Goal: Task Accomplishment & Management: Manage account settings

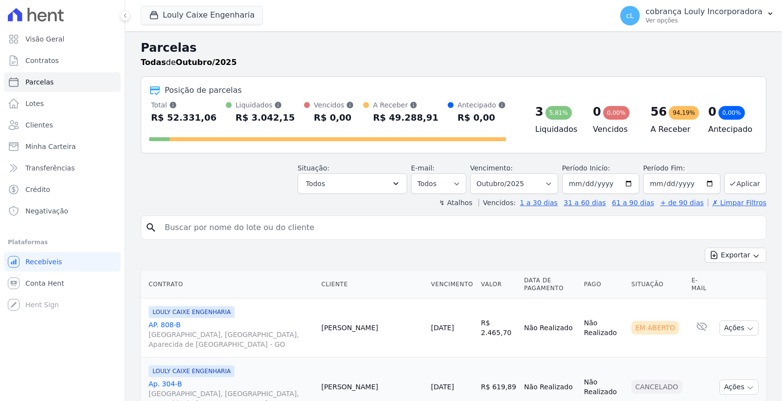
select select
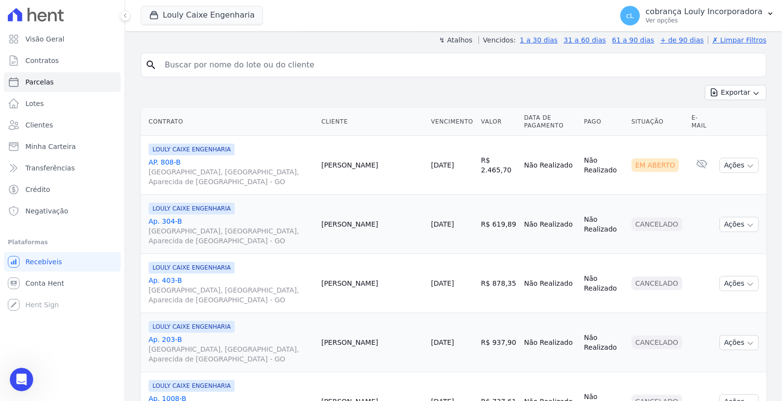
scroll to position [1, 0]
click at [184, 66] on input "search" at bounding box center [460, 65] width 603 height 20
type input "[PERSON_NAME]"
select select
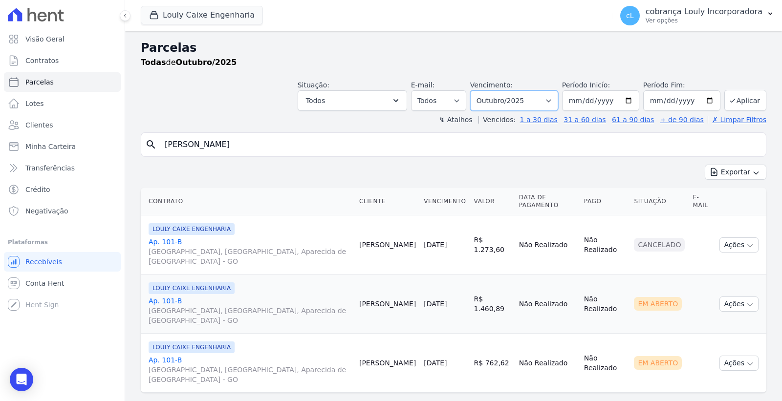
click at [516, 101] on select "Filtrar por período ──────── Todos os meses Setembro/2024 Outubro/2024 Novembro…" at bounding box center [514, 100] width 88 height 21
select select "09/2025"
click at [484, 90] on select "Filtrar por período ──────── Todos os meses Setembro/2024 Outubro/2024 Novembro…" at bounding box center [514, 100] width 88 height 21
select select
click at [304, 148] on input "[PERSON_NAME]" at bounding box center [460, 145] width 603 height 20
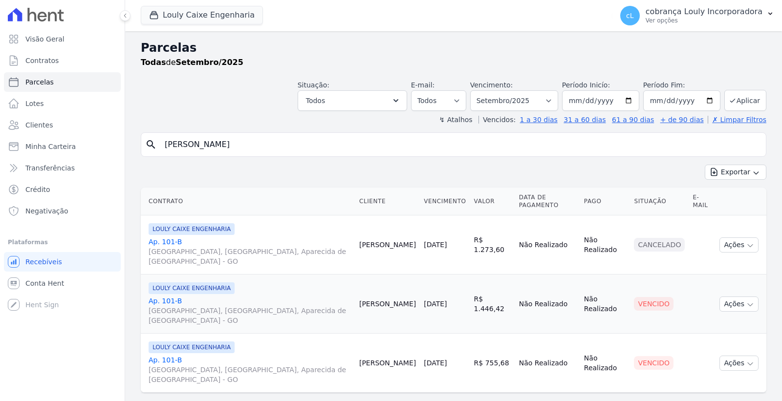
click at [159, 306] on span "[GEOGRAPHIC_DATA], [GEOGRAPHIC_DATA], Aparecida de [GEOGRAPHIC_DATA] - GO" at bounding box center [250, 316] width 203 height 20
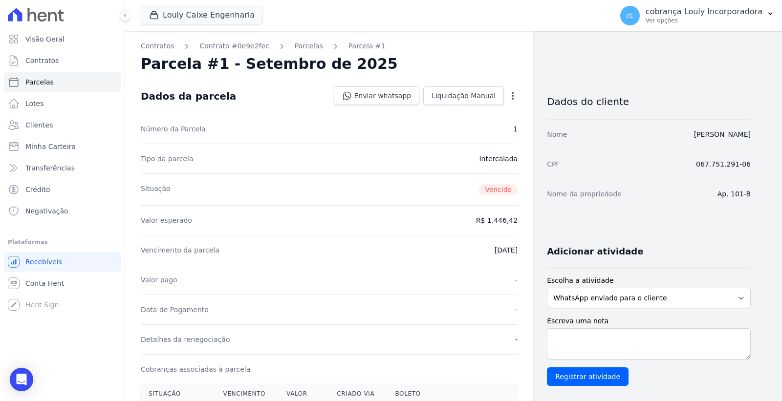
click at [514, 96] on icon "button" at bounding box center [513, 96] width 10 height 10
click at [467, 124] on link "Cancelar Cobrança" at bounding box center [471, 127] width 86 height 18
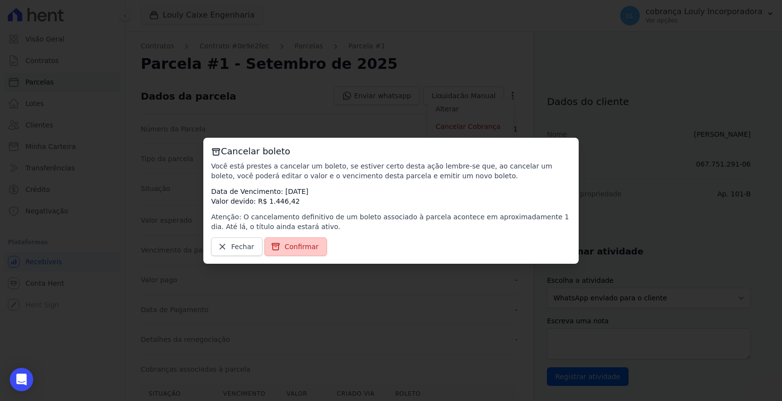
click at [304, 241] on link "Confirmar" at bounding box center [295, 246] width 63 height 19
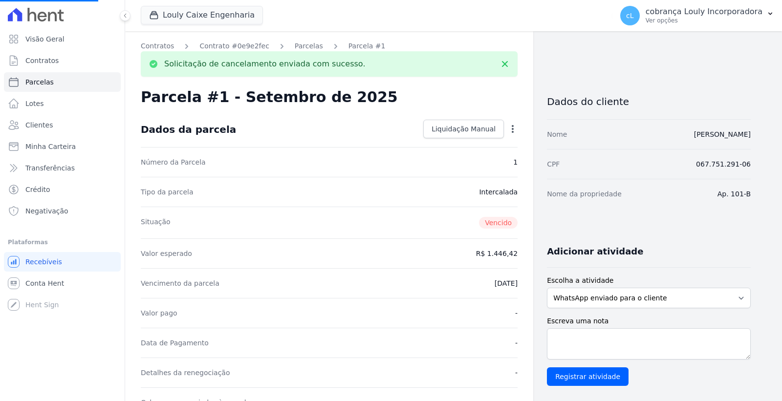
select select
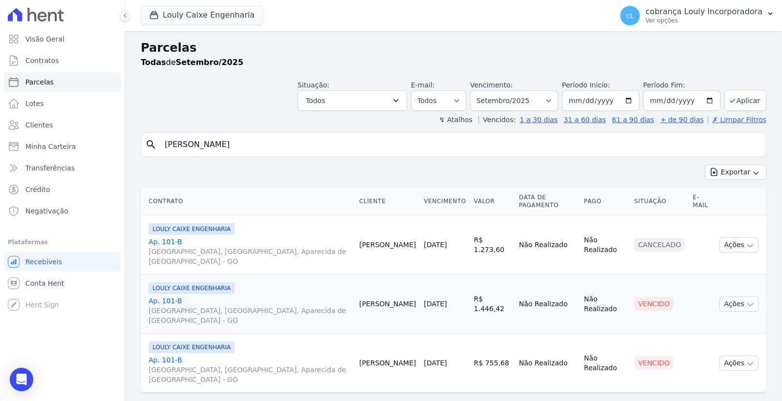
click at [216, 365] on span "[GEOGRAPHIC_DATA], [GEOGRAPHIC_DATA], Aparecida de [GEOGRAPHIC_DATA] - GO" at bounding box center [250, 375] width 203 height 20
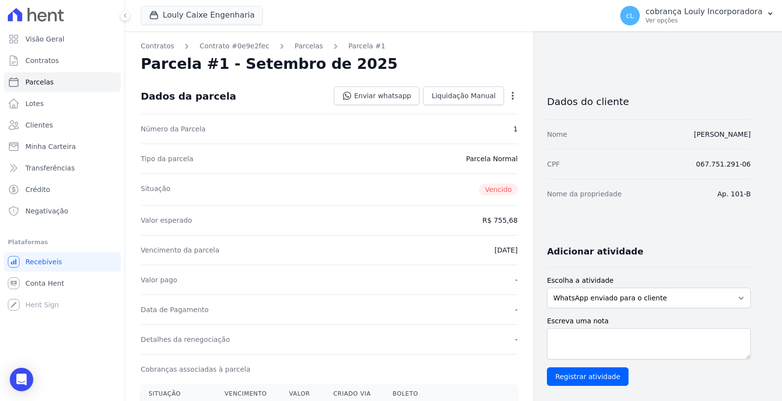
click at [507, 95] on div "Open options Alterar Cancelar Cobrança Cancelar boleto Você está prestes a canc…" at bounding box center [511, 96] width 14 height 17
click at [514, 97] on icon "button" at bounding box center [513, 96] width 10 height 10
click at [447, 124] on link "Cancelar Cobrança" at bounding box center [471, 127] width 86 height 18
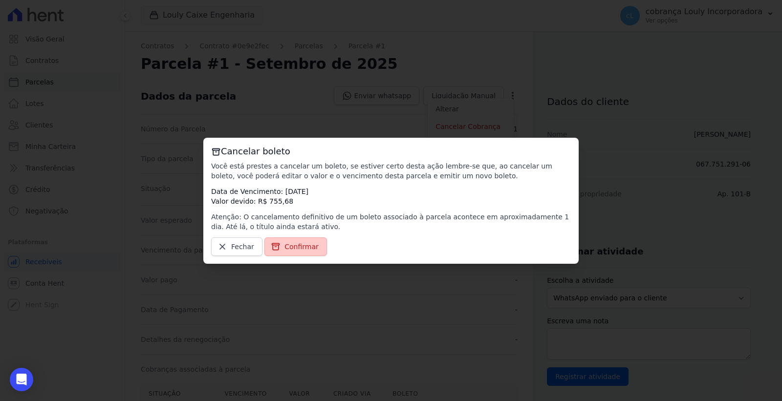
click at [293, 250] on span "Confirmar" at bounding box center [301, 247] width 34 height 10
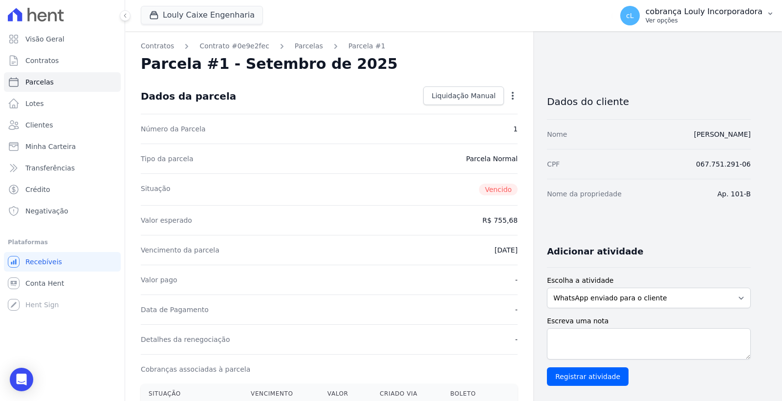
click at [723, 17] on p "Ver opções" at bounding box center [703, 21] width 117 height 8
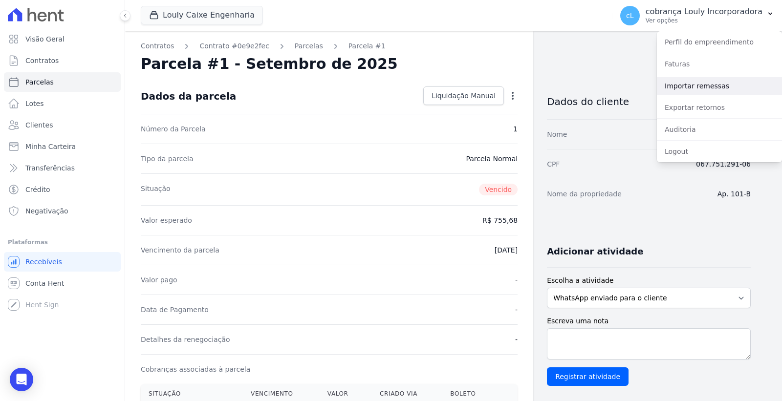
click at [720, 89] on link "Importar remessas" at bounding box center [719, 86] width 125 height 18
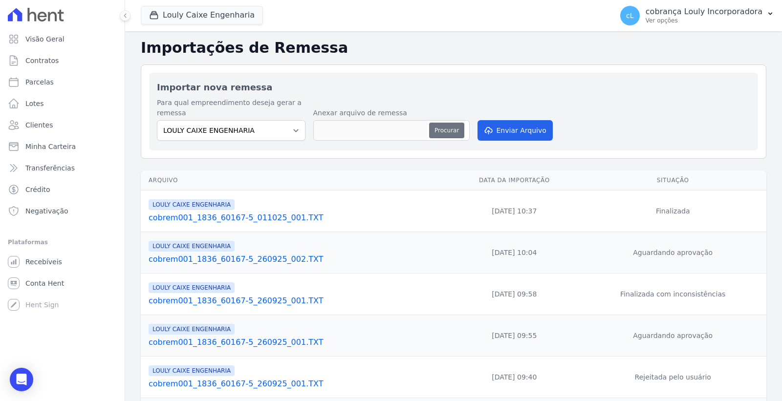
click at [449, 128] on button "Procurar" at bounding box center [446, 131] width 35 height 16
type input "cobrem001_1836_60167-5_021025_003.TXT"
click at [524, 129] on button "Enviar Arquivo" at bounding box center [514, 130] width 75 height 21
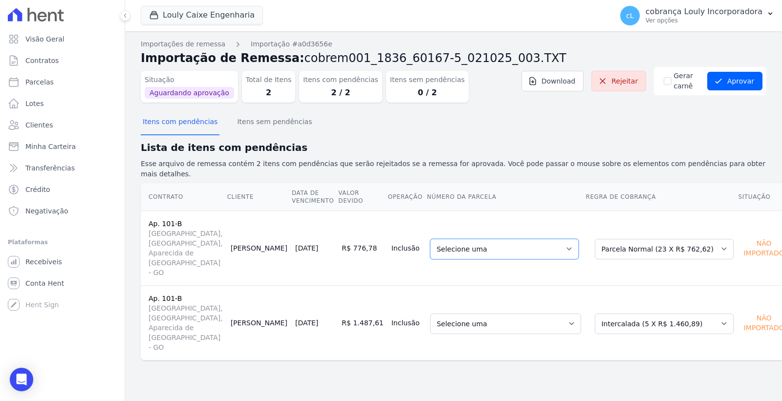
click at [554, 239] on select "Selecione uma 1 - [DATE] - R$ 755,68 - Vencido 3 - [DATE] - R$ 762,62 - Agendad…" at bounding box center [504, 249] width 149 height 21
click at [487, 314] on select "Selecione uma 1 - [DATE] - R$ 1.446,42 - Vencido 3 - [DATE] - R$ 1.460,89 - Age…" at bounding box center [505, 324] width 151 height 21
click at [719, 81] on icon "submit" at bounding box center [718, 81] width 10 height 10
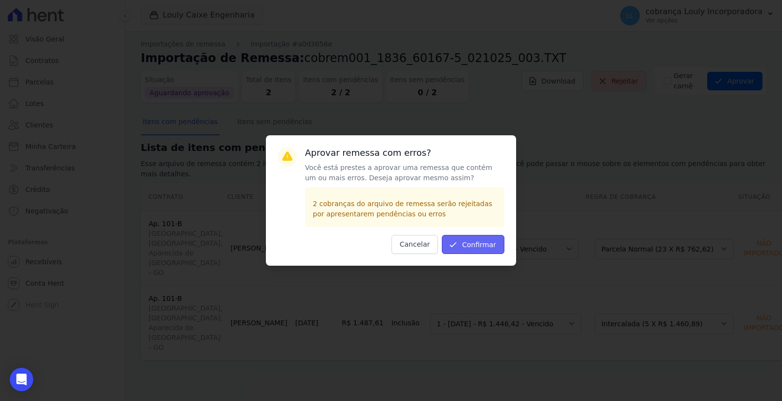
click at [470, 253] on button "Confirmar" at bounding box center [473, 244] width 63 height 19
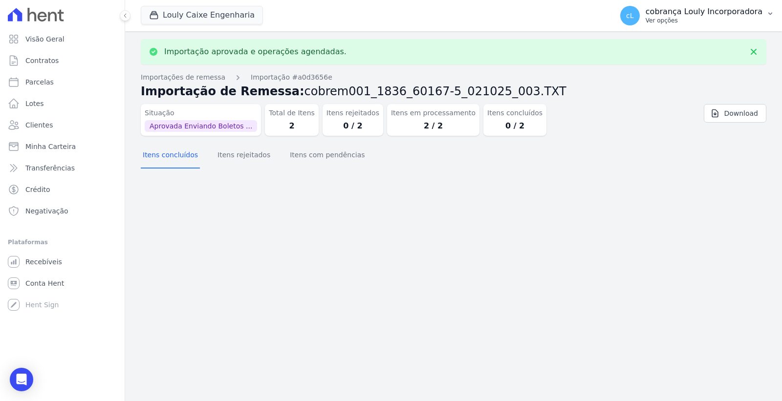
click at [700, 10] on p "cobrança Louly Incorporadora" at bounding box center [703, 12] width 117 height 10
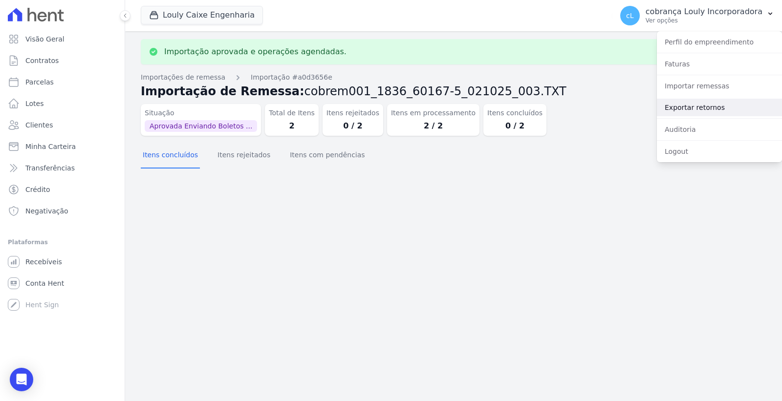
click at [700, 110] on link "Exportar retornos" at bounding box center [719, 108] width 125 height 18
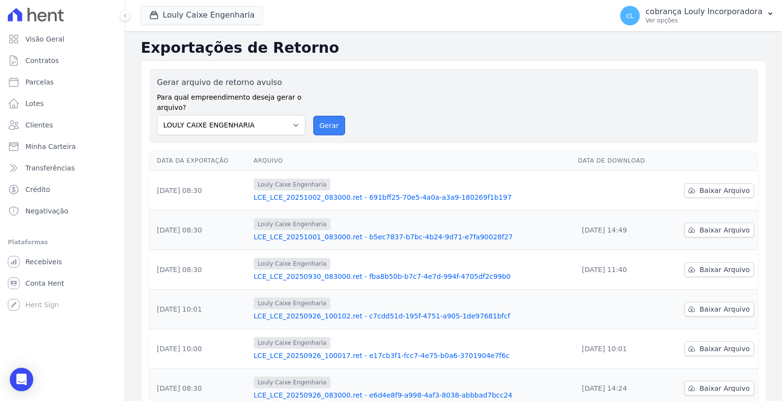
click at [330, 128] on button "Gerar" at bounding box center [329, 126] width 32 height 20
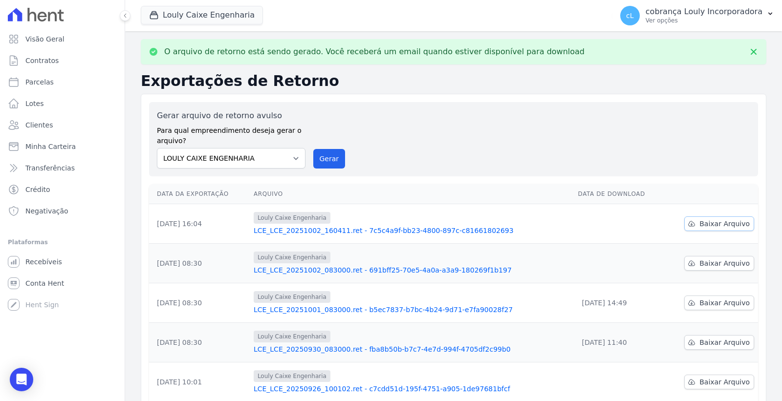
click at [719, 219] on span "Baixar Arquivo" at bounding box center [724, 224] width 50 height 10
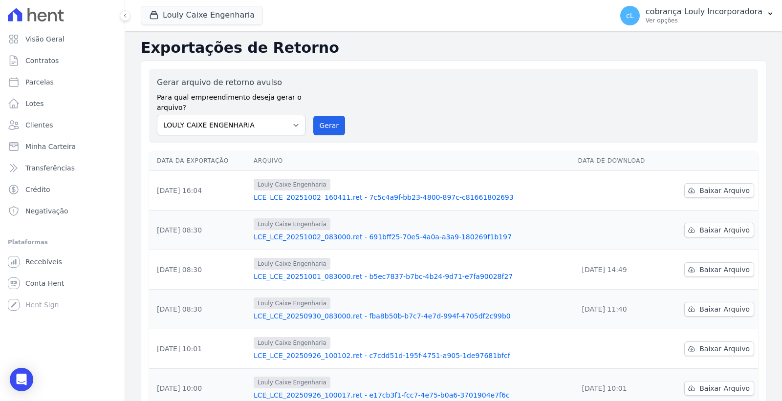
click at [452, 119] on div "Gerar arquivo de retorno avulso Para qual empreendimento deseja gerar o arquivo…" at bounding box center [453, 106] width 593 height 59
click at [45, 85] on span "Parcelas" at bounding box center [39, 82] width 28 height 10
select select
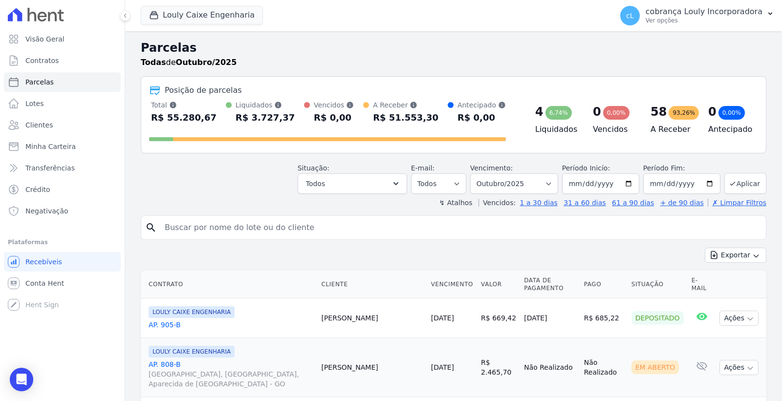
click at [247, 227] on input "search" at bounding box center [460, 228] width 603 height 20
paste input "[PERSON_NAME]"
type input "[PERSON_NAME]"
select select
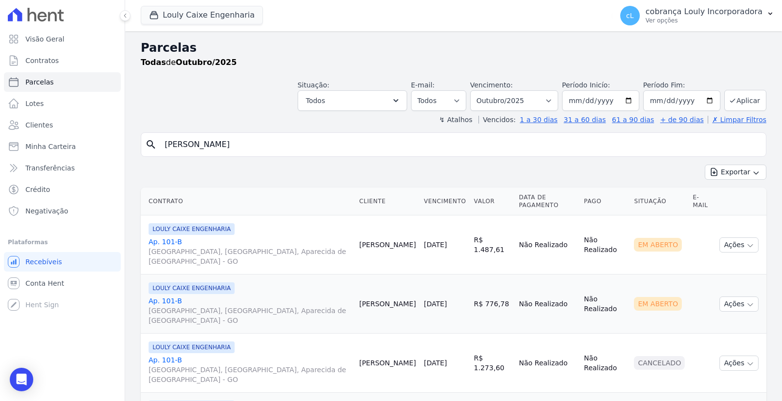
click at [172, 296] on link "Ap. 101-B RUA AUGUSTA, PARQUE DAS NAÇÕES, Aparecida de Goiânia - GO" at bounding box center [250, 310] width 203 height 29
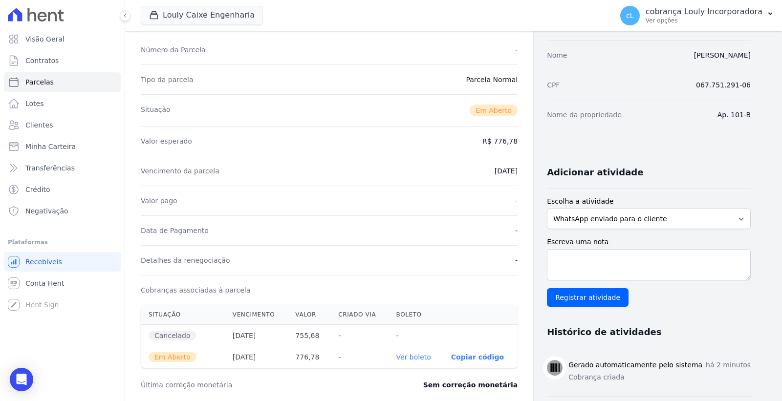
scroll to position [163, 0]
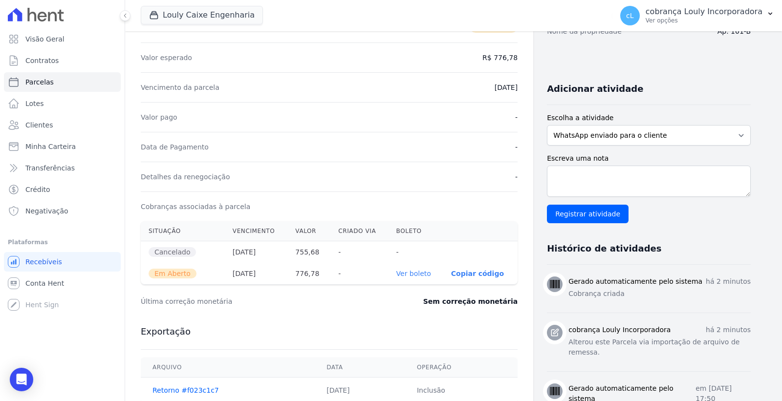
click at [413, 275] on link "Ver boleto" at bounding box center [413, 274] width 35 height 8
select select
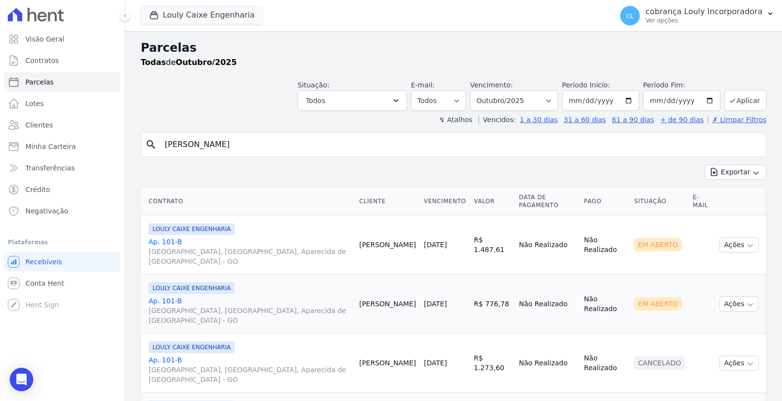
click at [191, 306] on span "[GEOGRAPHIC_DATA], [GEOGRAPHIC_DATA], Aparecida de [GEOGRAPHIC_DATA] - GO" at bounding box center [250, 316] width 203 height 20
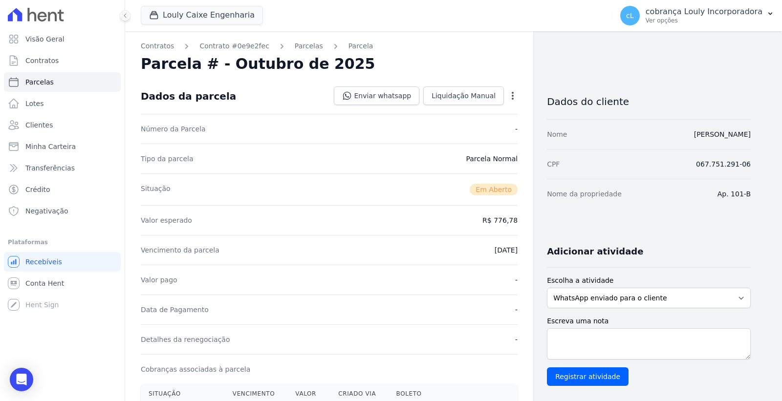
select select
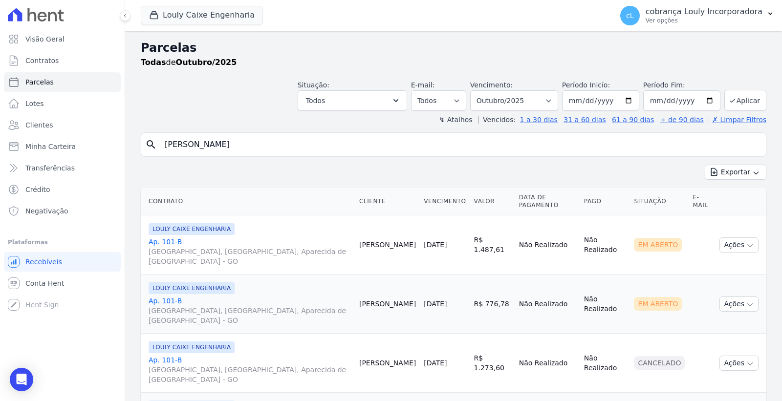
click at [174, 237] on link "Ap. 101-B RUA AUGUSTA, PARQUE DAS NAÇÕES, Aparecida de Goiânia - GO" at bounding box center [250, 251] width 203 height 29
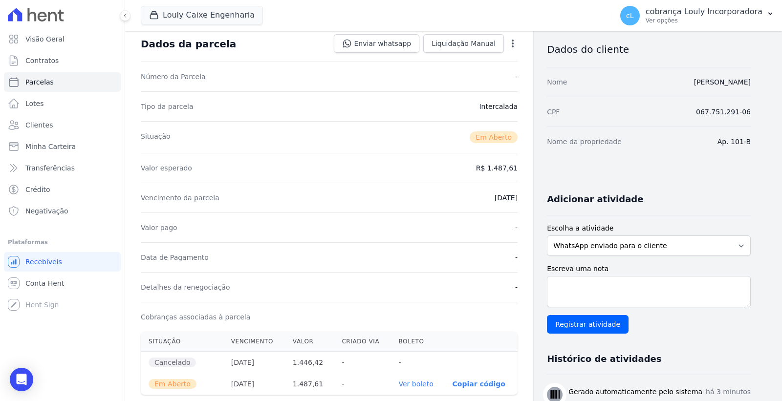
scroll to position [217, 0]
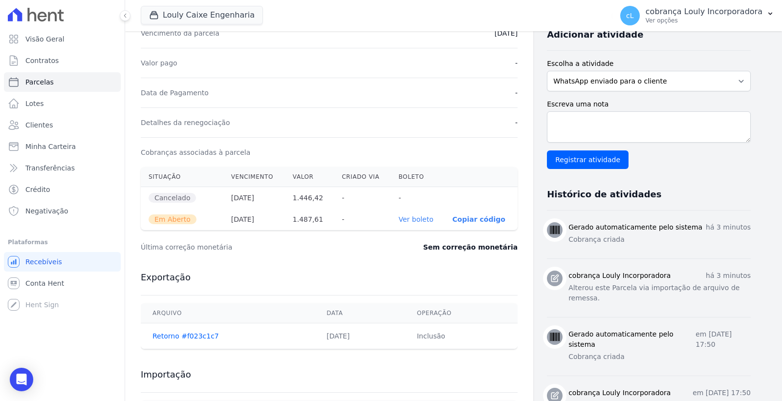
click at [413, 224] on th "Ver boleto" at bounding box center [417, 219] width 54 height 21
click at [417, 219] on link "Ver boleto" at bounding box center [415, 219] width 35 height 8
